Goal: Task Accomplishment & Management: Use online tool/utility

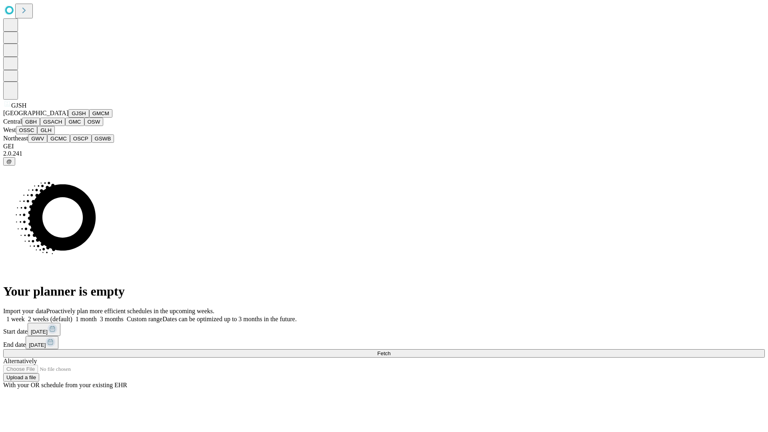
click at [68, 118] on button "GJSH" at bounding box center [78, 113] width 21 height 8
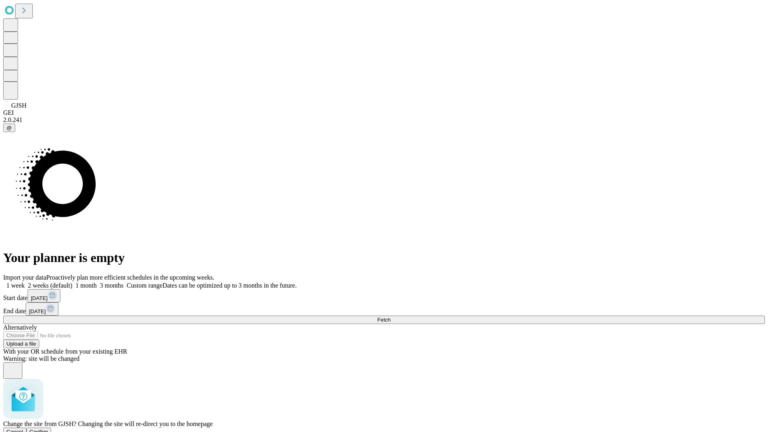
click at [48, 429] on span "Confirm" at bounding box center [39, 432] width 19 height 6
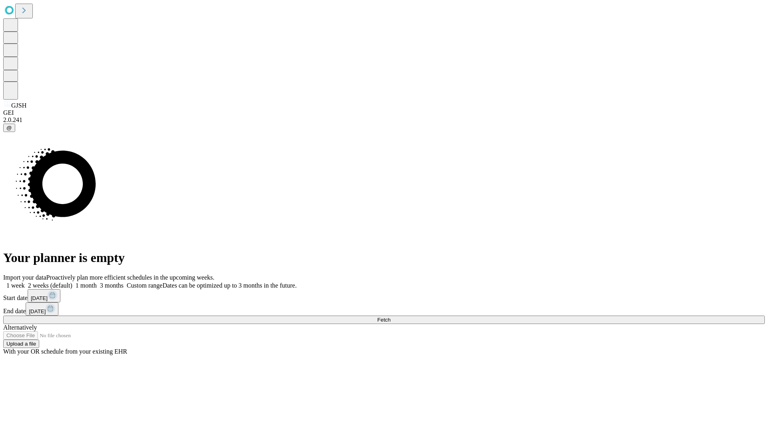
click at [25, 282] on label "1 week" at bounding box center [14, 285] width 22 height 7
click at [391, 317] on span "Fetch" at bounding box center [383, 320] width 13 height 6
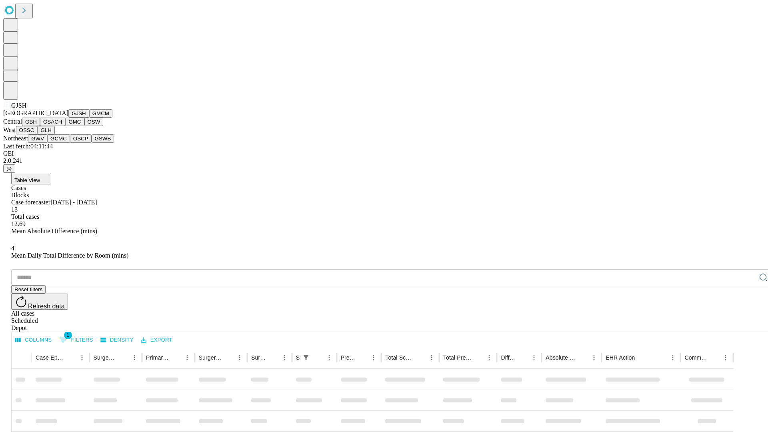
click at [89, 118] on button "GMCM" at bounding box center [100, 113] width 23 height 8
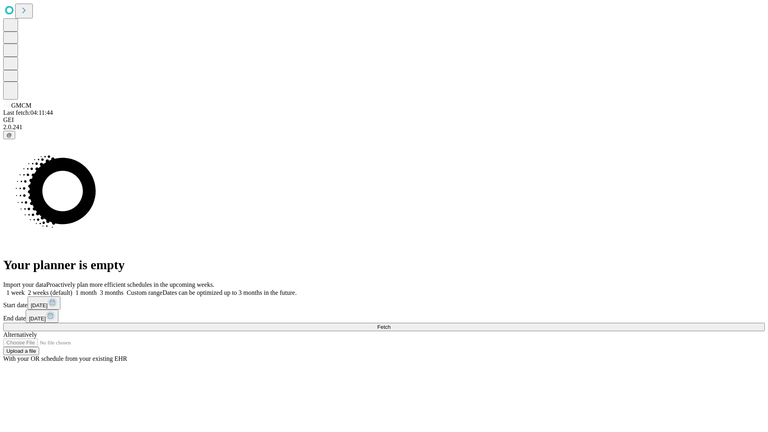
click at [391, 324] on span "Fetch" at bounding box center [383, 327] width 13 height 6
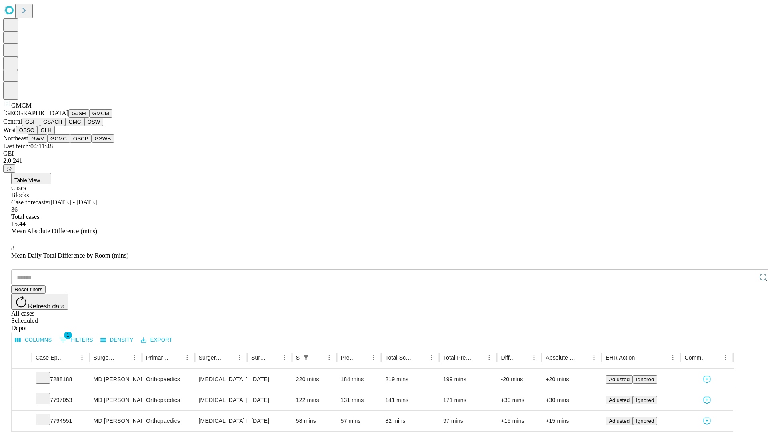
click at [40, 126] on button "GBH" at bounding box center [31, 122] width 18 height 8
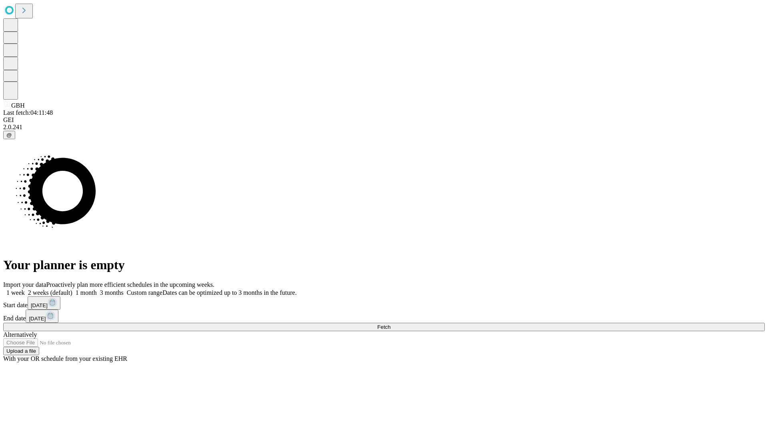
click at [25, 289] on label "1 week" at bounding box center [14, 292] width 22 height 7
click at [391, 324] on span "Fetch" at bounding box center [383, 327] width 13 height 6
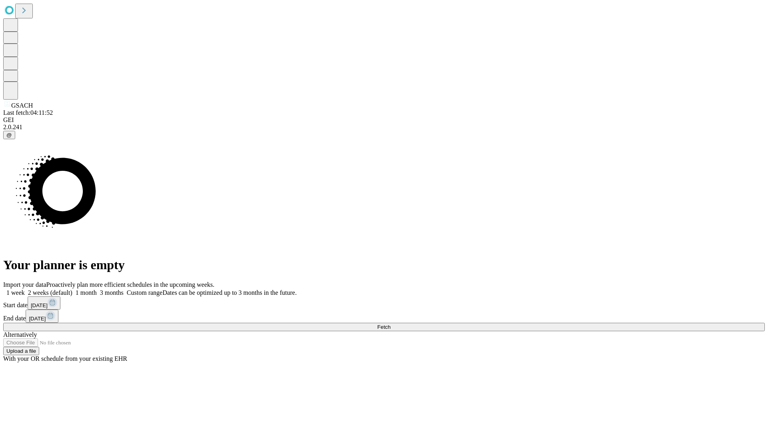
click at [25, 289] on label "1 week" at bounding box center [14, 292] width 22 height 7
click at [391, 324] on span "Fetch" at bounding box center [383, 327] width 13 height 6
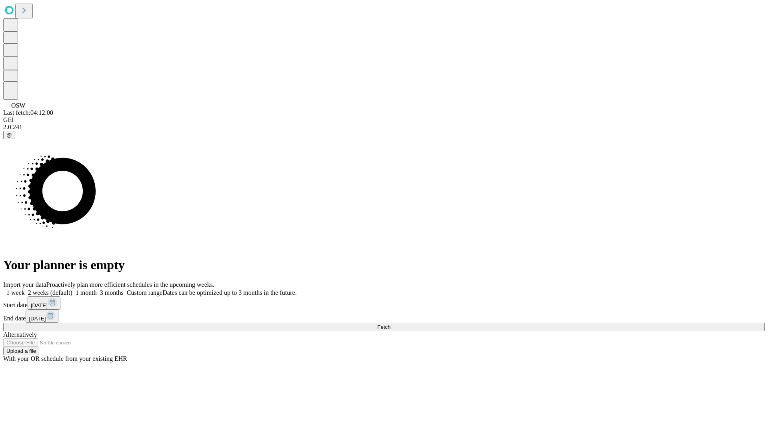
click at [25, 289] on label "1 week" at bounding box center [14, 292] width 22 height 7
click at [391, 324] on span "Fetch" at bounding box center [383, 327] width 13 height 6
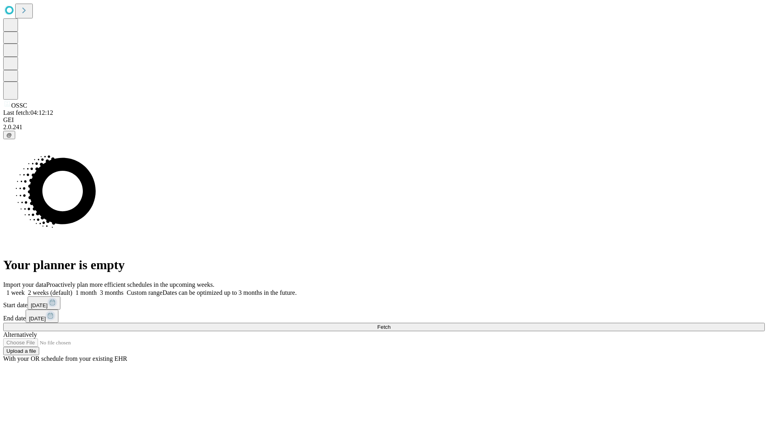
click at [25, 289] on label "1 week" at bounding box center [14, 292] width 22 height 7
click at [391, 324] on span "Fetch" at bounding box center [383, 327] width 13 height 6
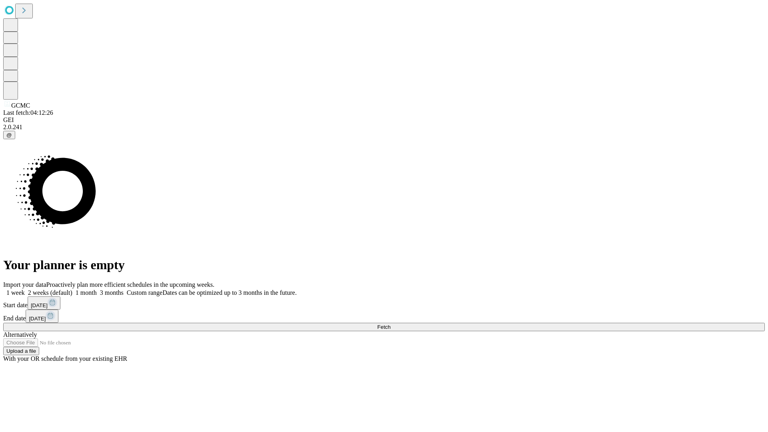
click at [25, 289] on label "1 week" at bounding box center [14, 292] width 22 height 7
click at [391, 324] on span "Fetch" at bounding box center [383, 327] width 13 height 6
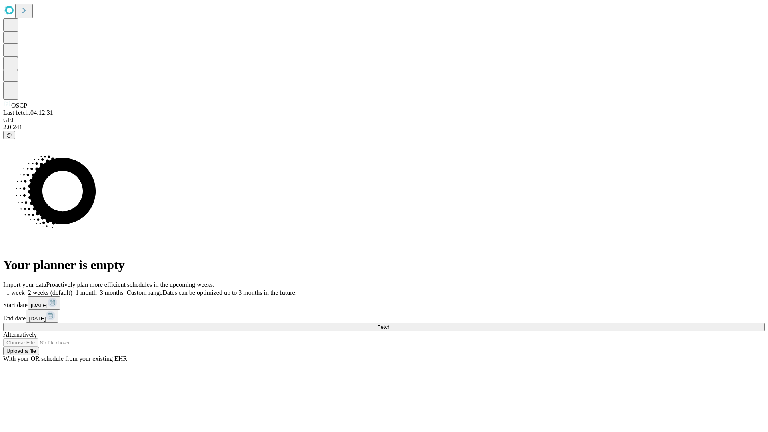
click at [25, 289] on label "1 week" at bounding box center [14, 292] width 22 height 7
click at [391, 324] on span "Fetch" at bounding box center [383, 327] width 13 height 6
